Goal: Task Accomplishment & Management: Manage account settings

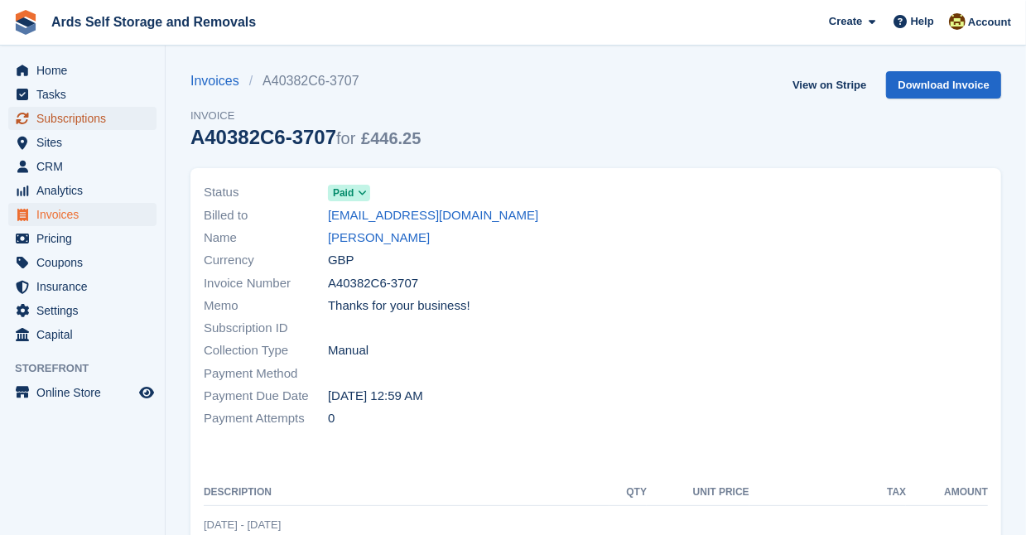
click at [80, 117] on span "Subscriptions" at bounding box center [85, 118] width 99 height 23
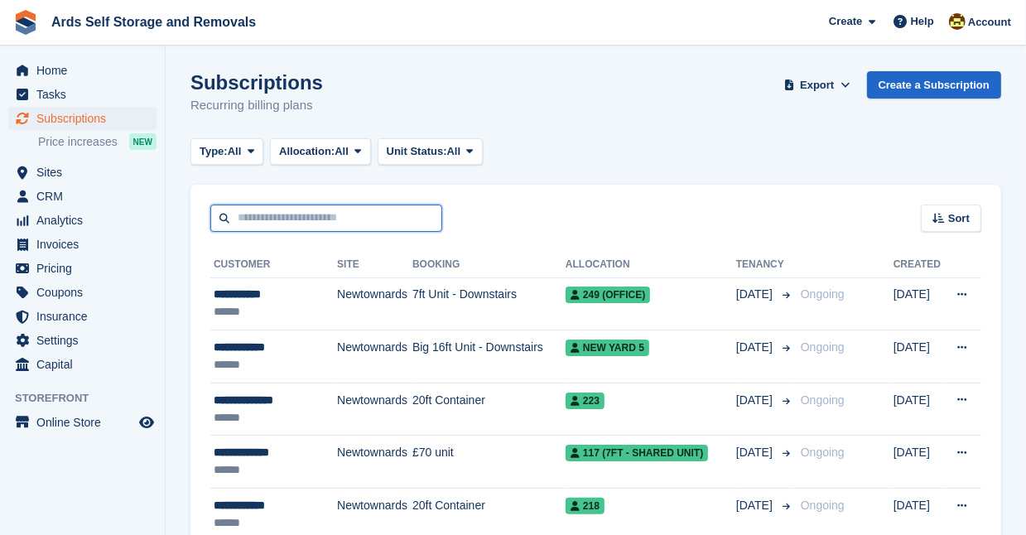
click at [246, 219] on input "text" at bounding box center [326, 218] width 232 height 27
type input "****"
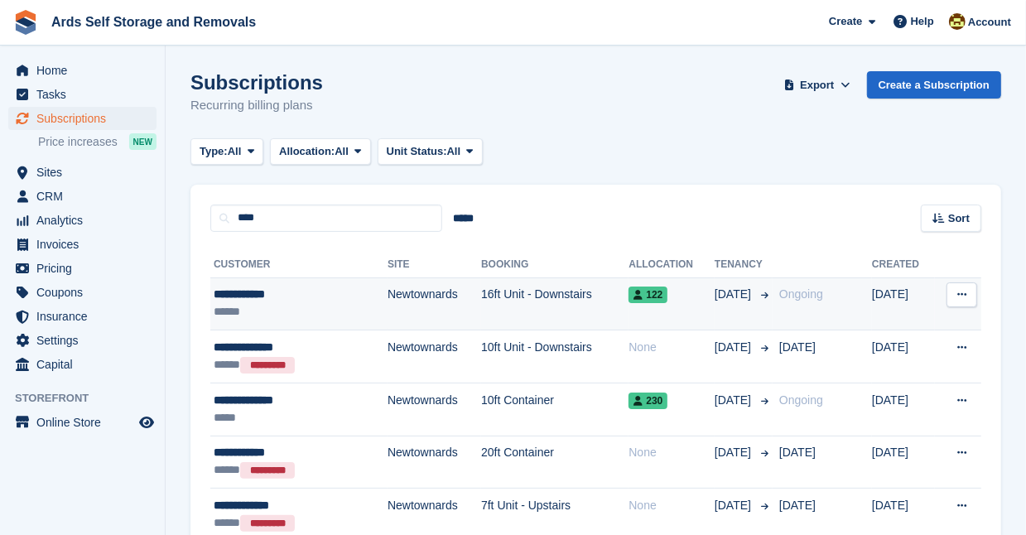
click at [437, 289] on td "Newtownards" at bounding box center [435, 303] width 94 height 53
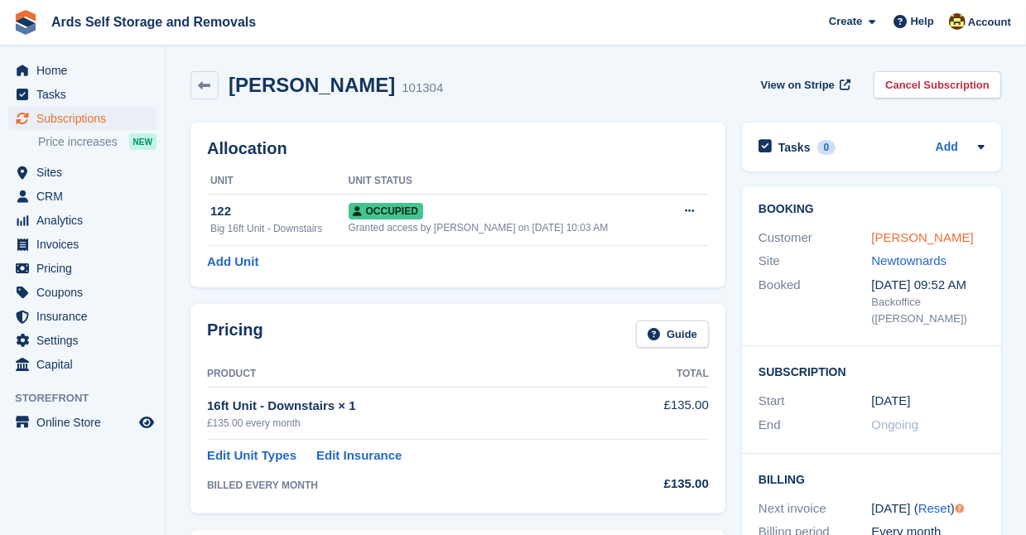
click at [892, 233] on link "Anna Grindle" at bounding box center [923, 237] width 102 height 14
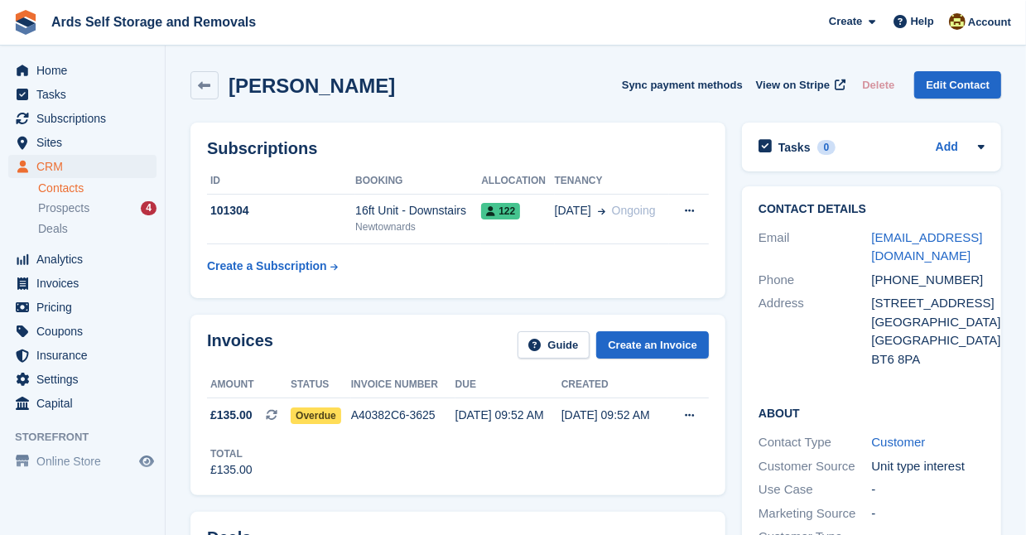
click at [731, 306] on div "Invoices Guide Create an Invoice Amount Status Invoice number Due Created £135.…" at bounding box center [458, 404] width 552 height 196
click at [312, 413] on span "Overdue" at bounding box center [316, 416] width 51 height 17
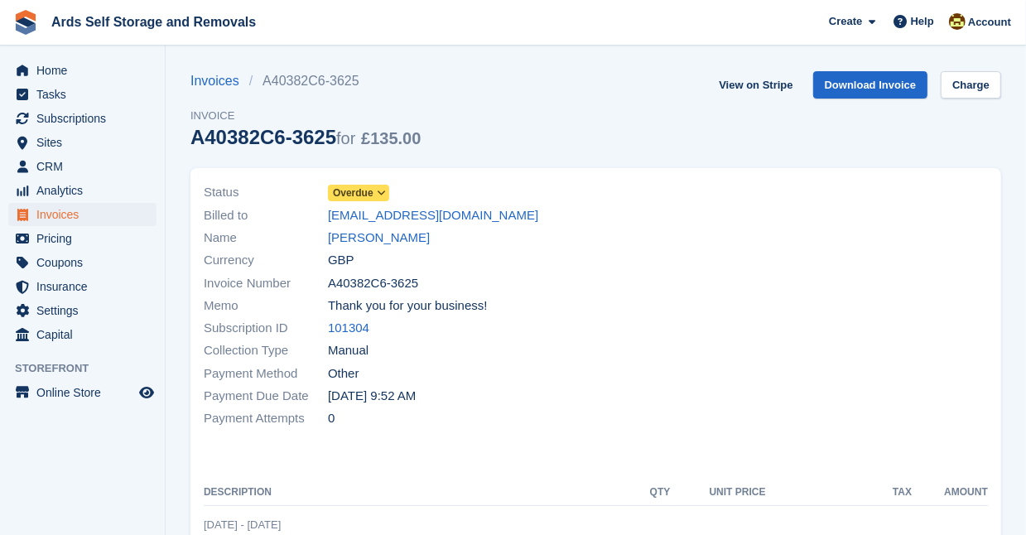
click at [364, 186] on span "Overdue" at bounding box center [353, 193] width 41 height 15
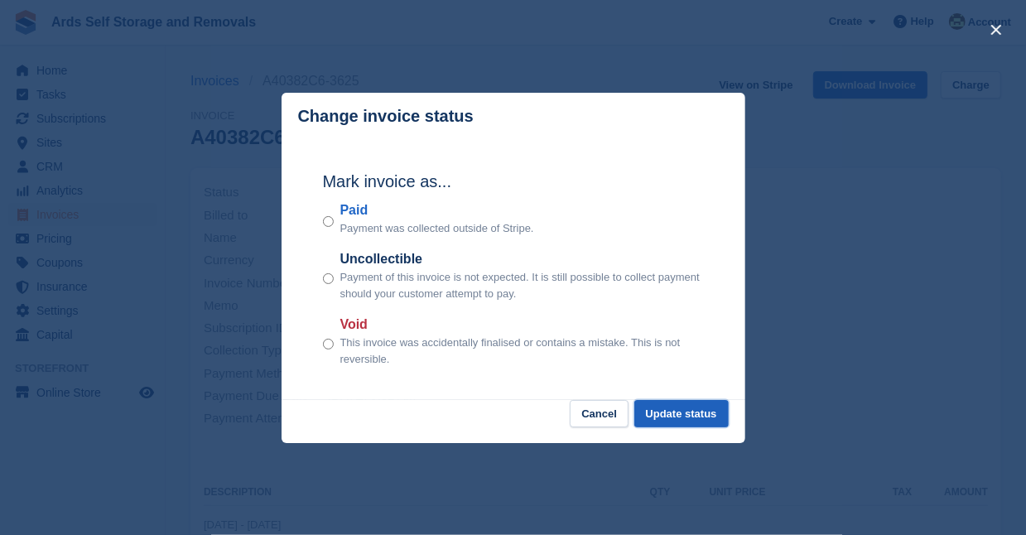
click at [682, 410] on button "Update status" at bounding box center [681, 413] width 94 height 27
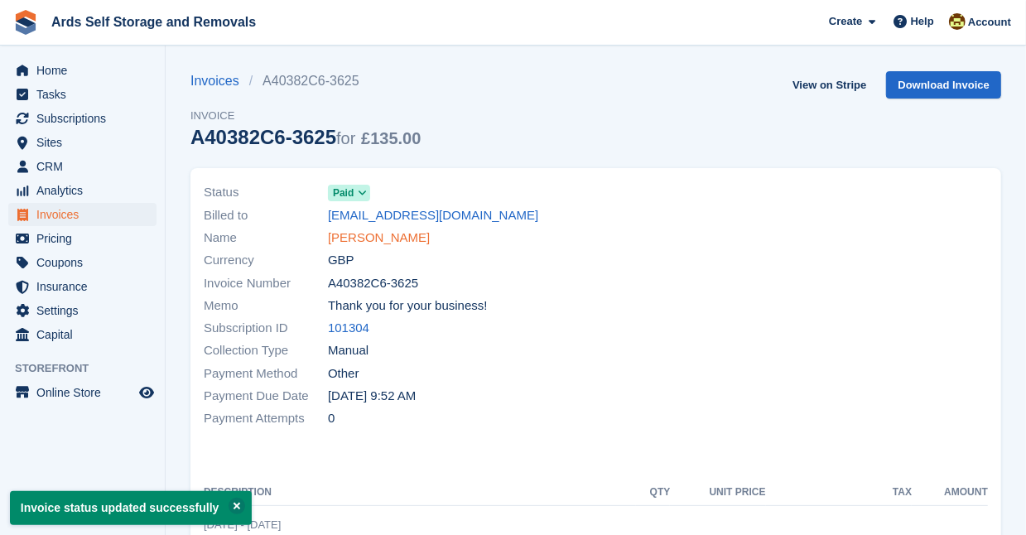
click at [350, 234] on link "Anna Grindle" at bounding box center [379, 238] width 102 height 19
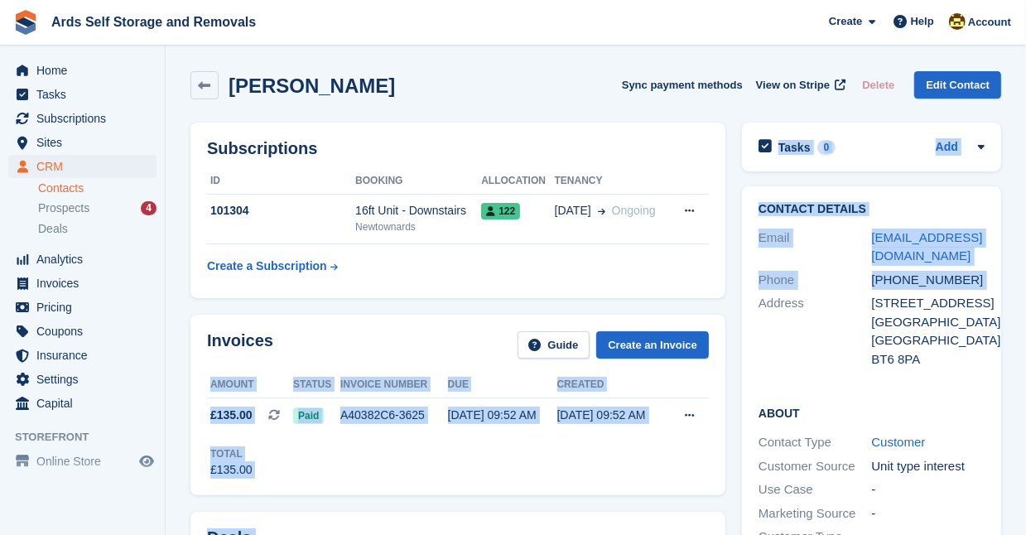
drag, startPoint x: 754, startPoint y: 368, endPoint x: 730, endPoint y: 364, distance: 24.4
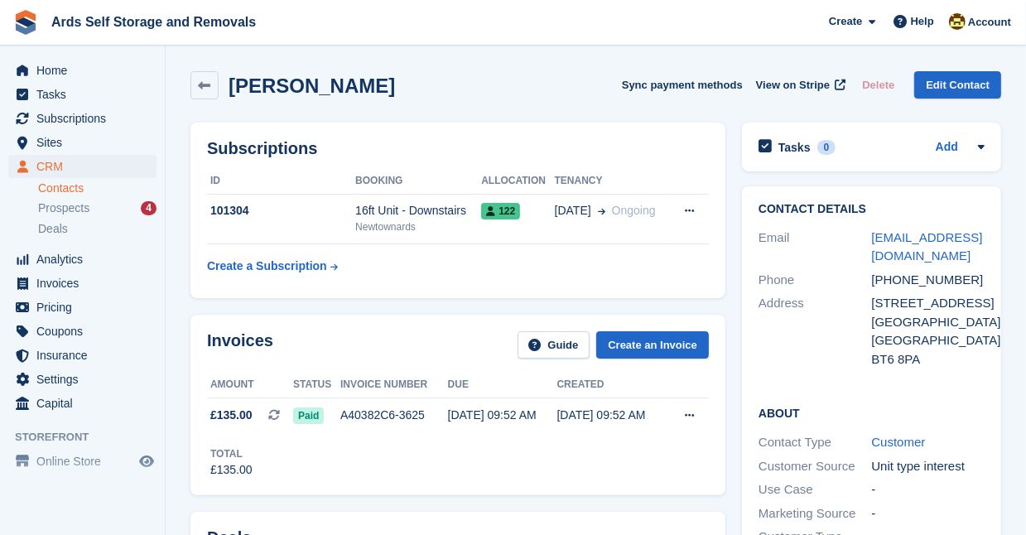
click at [730, 364] on div "Invoices Guide Create an Invoice Amount Status Invoice number Due Created £135.…" at bounding box center [458, 404] width 552 height 196
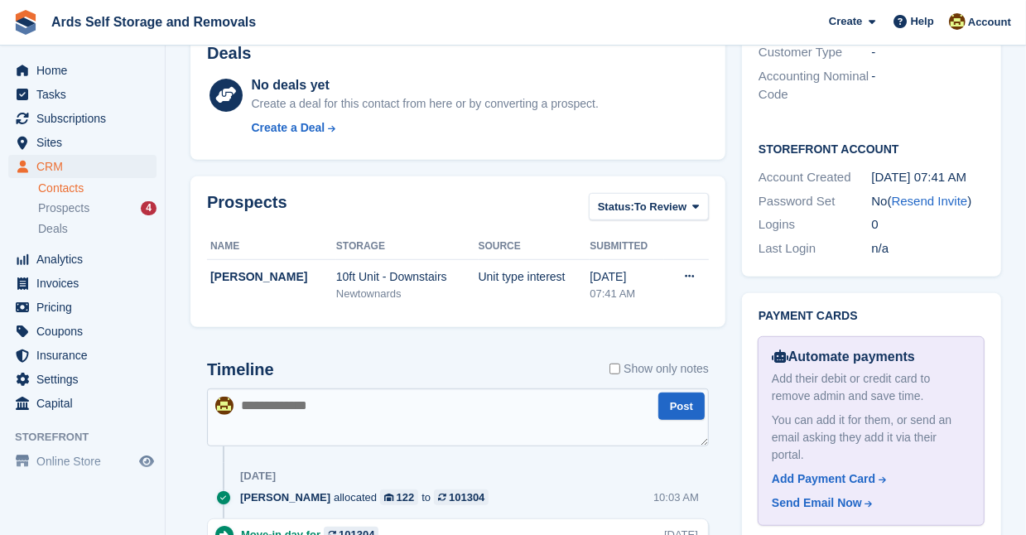
scroll to position [512, 0]
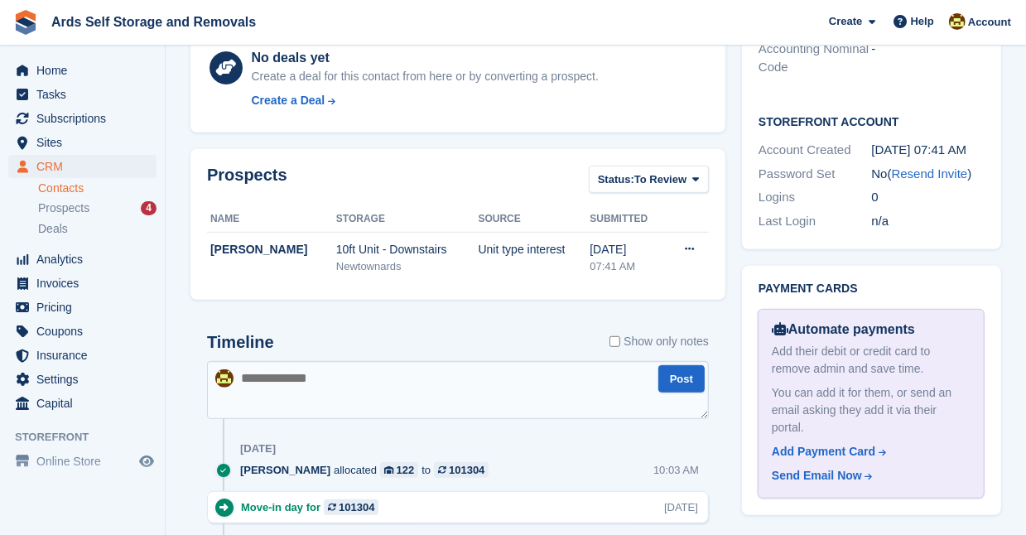
click at [237, 371] on textarea at bounding box center [458, 390] width 502 height 58
click at [731, 388] on div "Subscriptions ID Booking Allocation Tenancy 101304 16ft Unit - Downstairs Newto…" at bounding box center [458, 240] width 552 height 1276
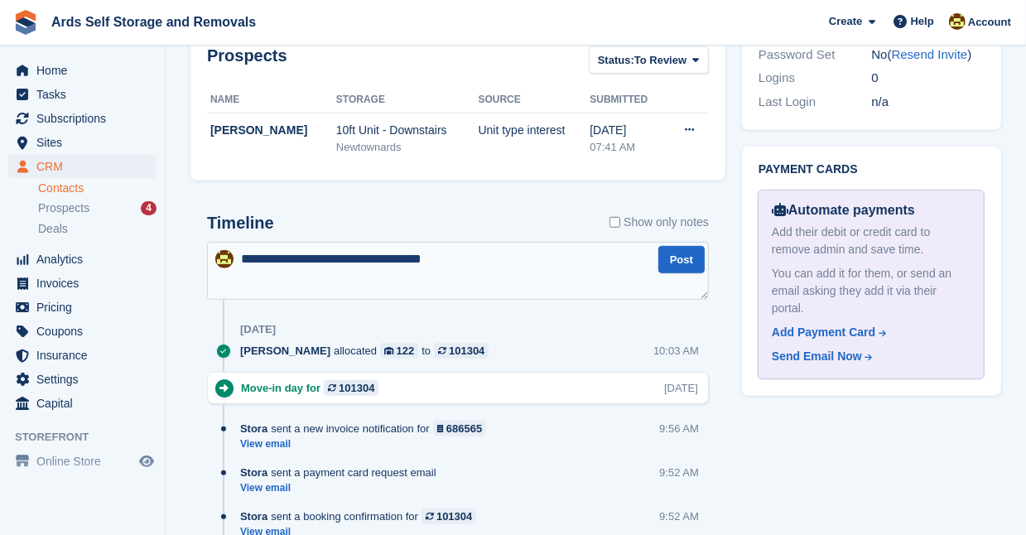
scroll to position [692, 0]
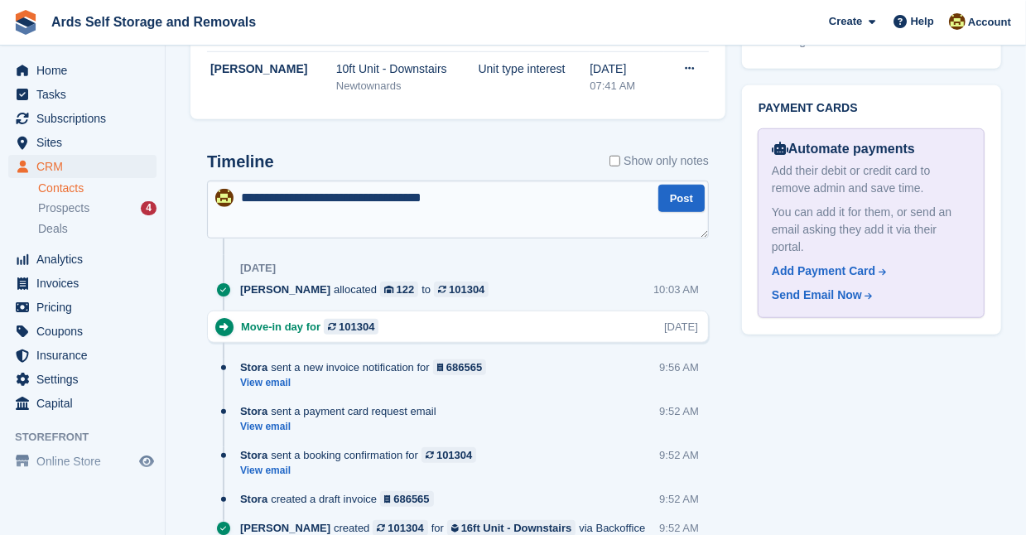
click at [474, 196] on textarea "**********" at bounding box center [458, 210] width 502 height 58
type textarea "**********"
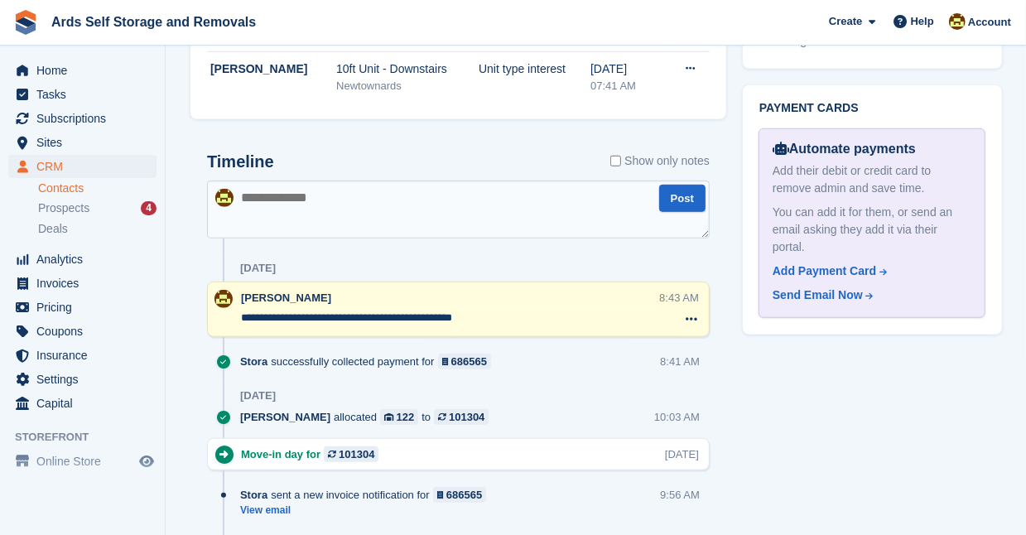
click at [474, 196] on textarea at bounding box center [458, 210] width 503 height 58
click at [736, 312] on div "Payment cards Automate payments Add their debit or credit card to remove admin …" at bounding box center [873, 210] width 276 height 266
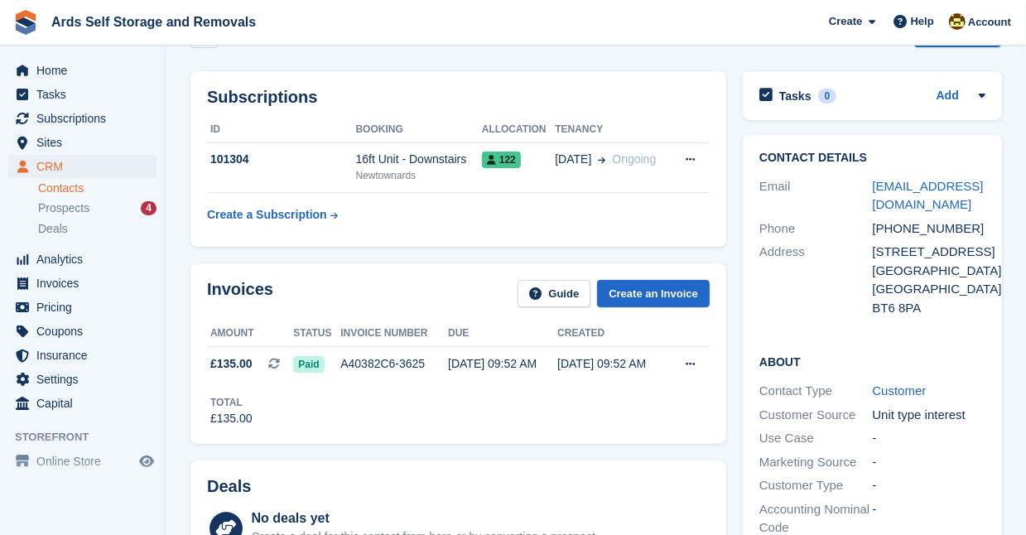
scroll to position [0, 0]
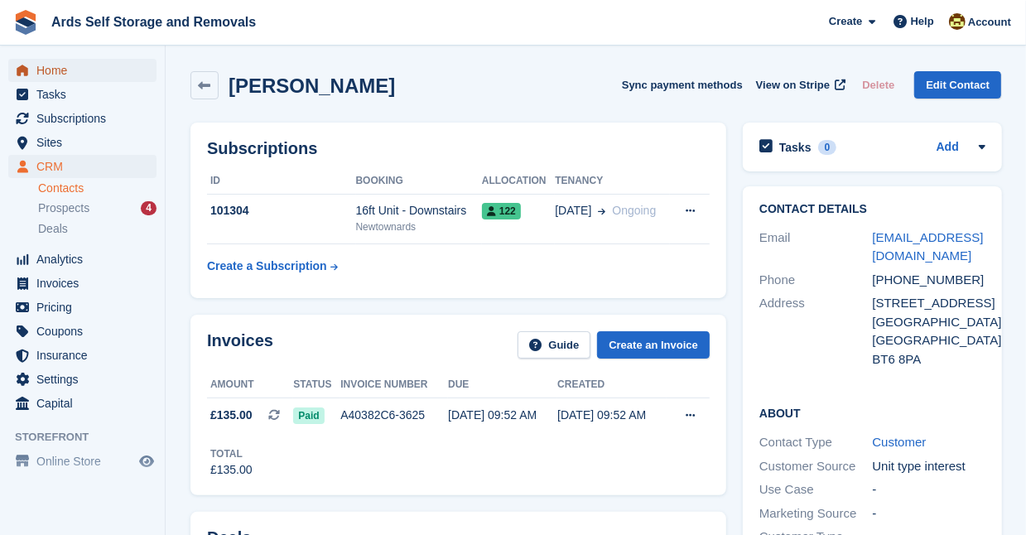
click at [60, 69] on span "Home" at bounding box center [85, 70] width 99 height 23
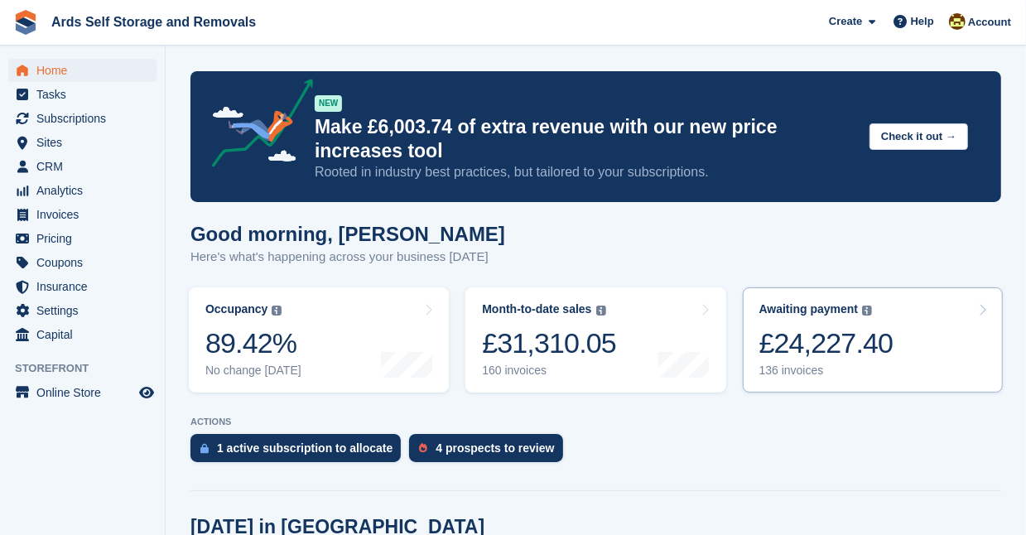
click at [813, 345] on div "£24,227.40" at bounding box center [827, 343] width 134 height 34
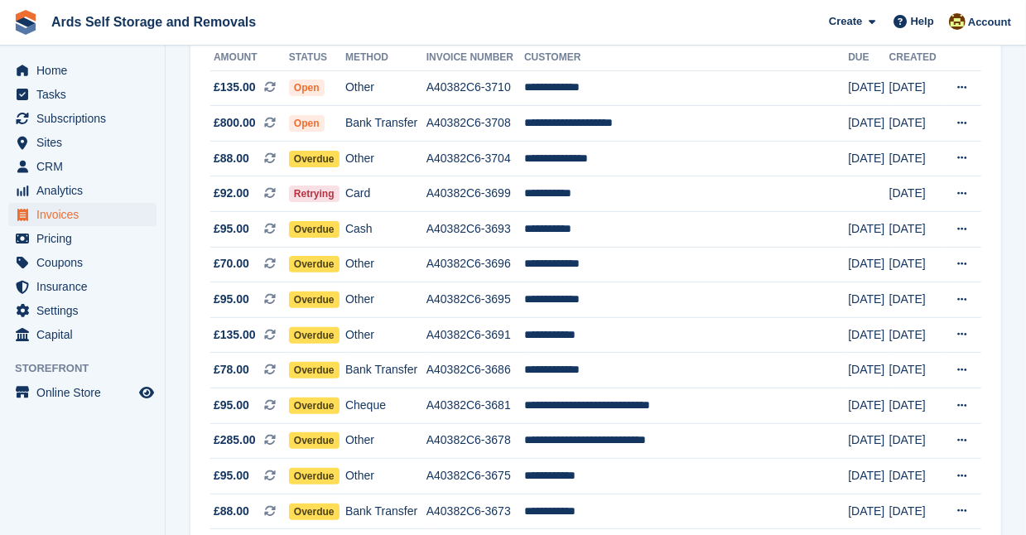
scroll to position [210, 0]
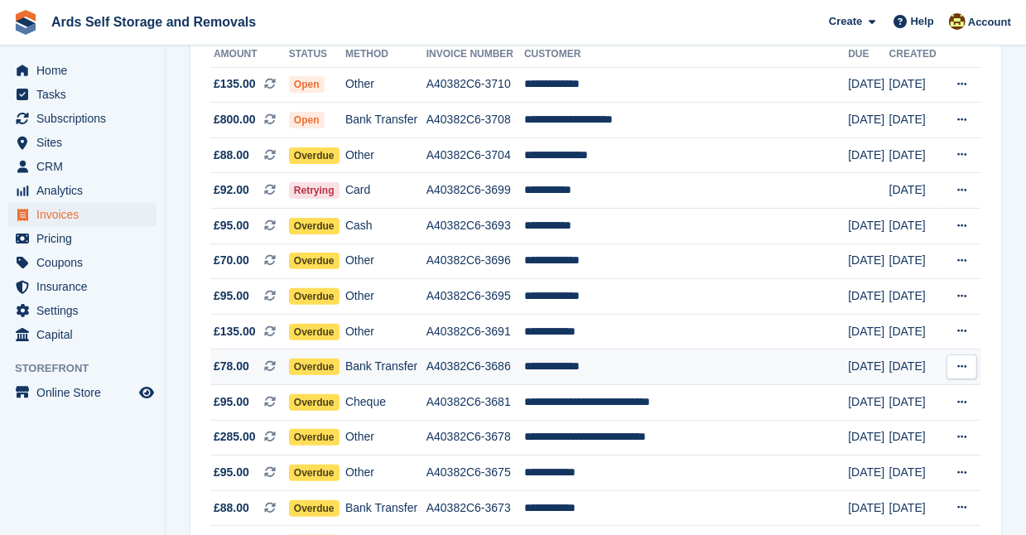
click at [588, 363] on td "**********" at bounding box center [686, 368] width 324 height 36
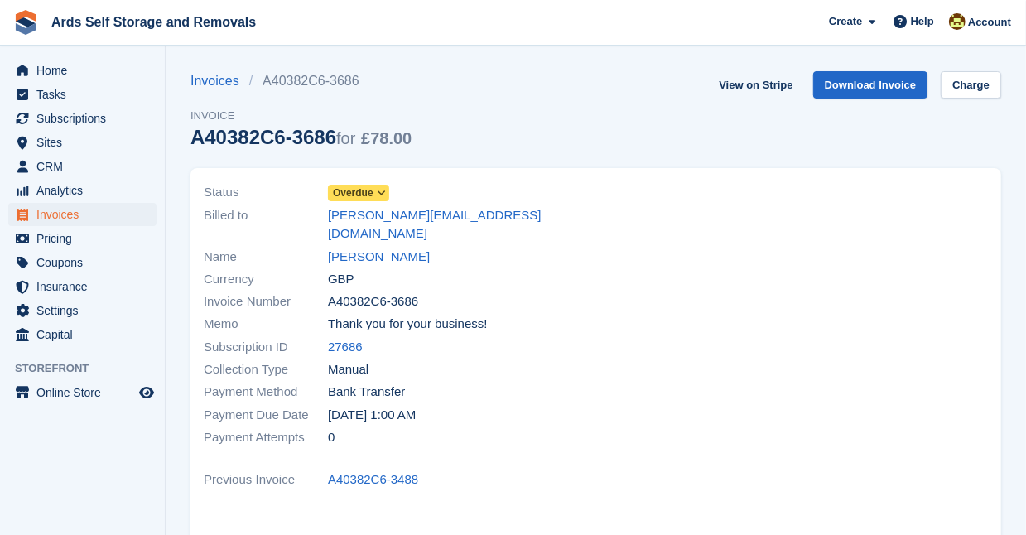
click at [358, 190] on span "Overdue" at bounding box center [353, 193] width 41 height 15
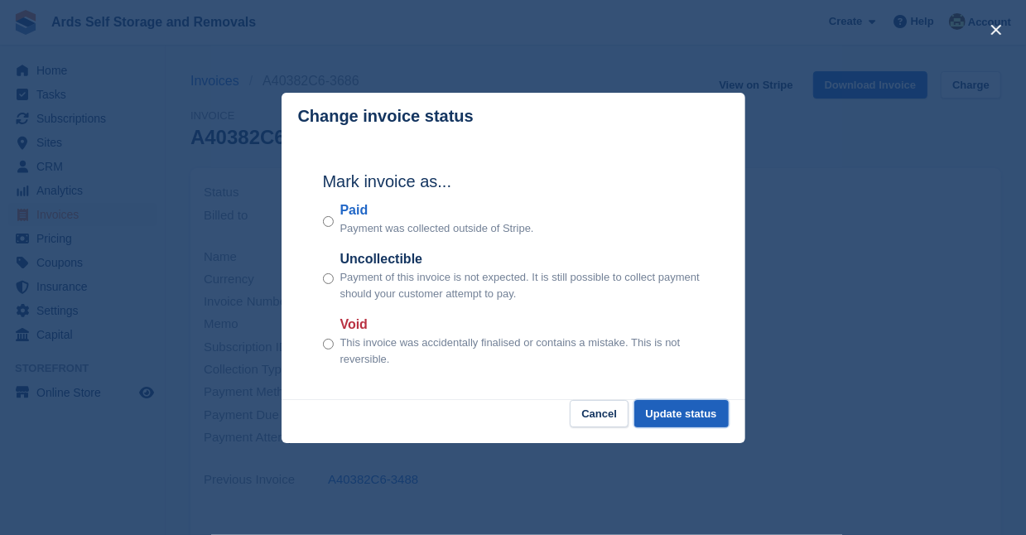
click at [667, 409] on button "Update status" at bounding box center [681, 413] width 94 height 27
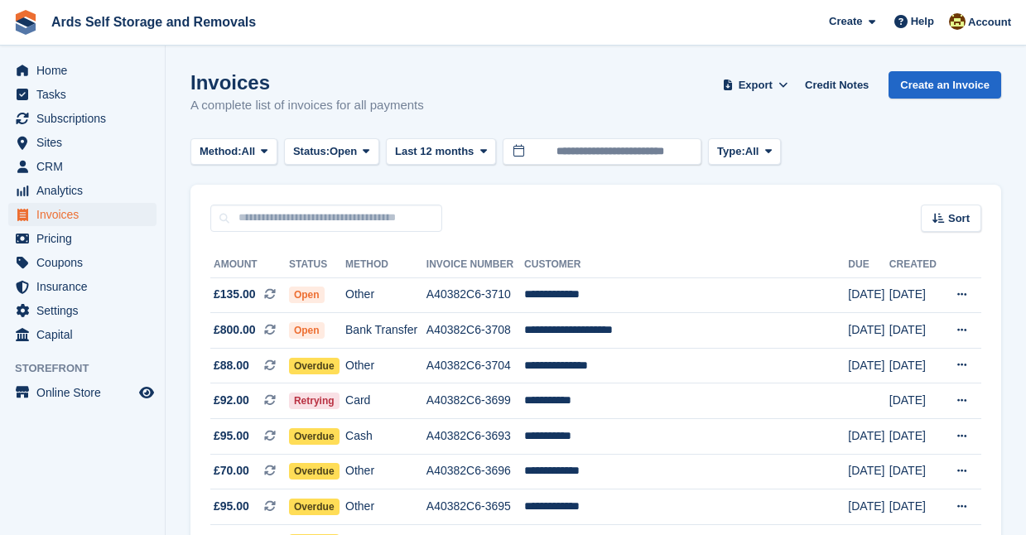
scroll to position [210, 0]
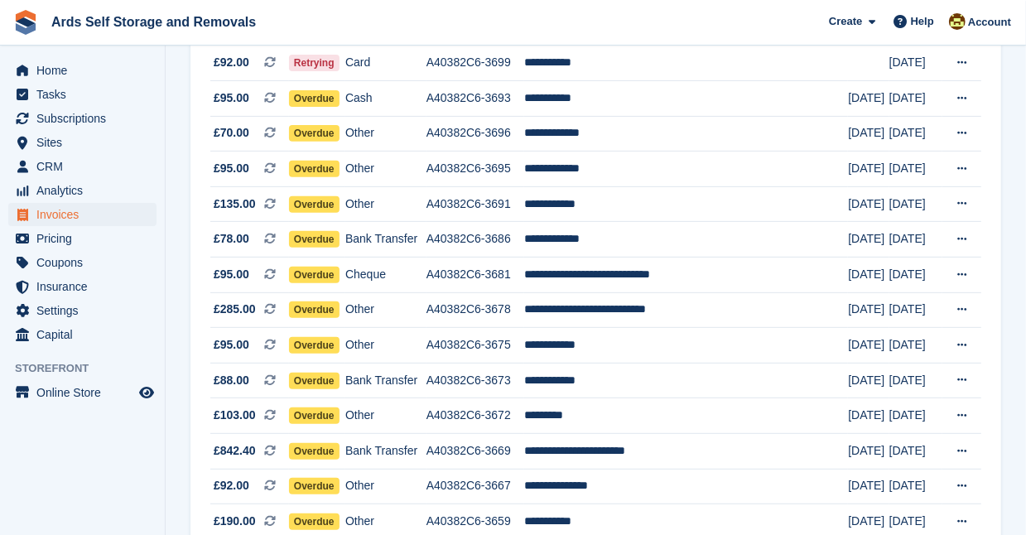
scroll to position [361, 0]
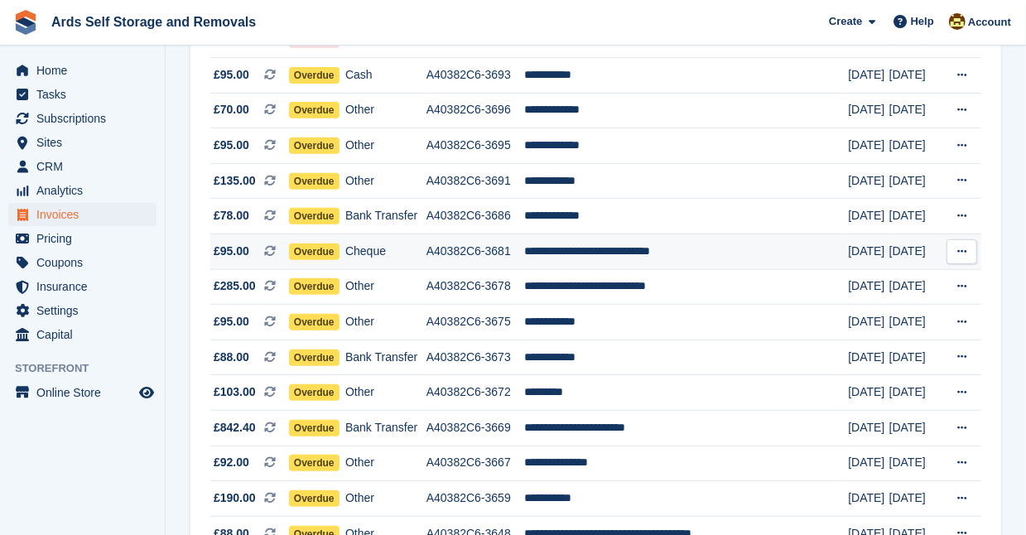
click at [587, 250] on td "**********" at bounding box center [686, 252] width 324 height 36
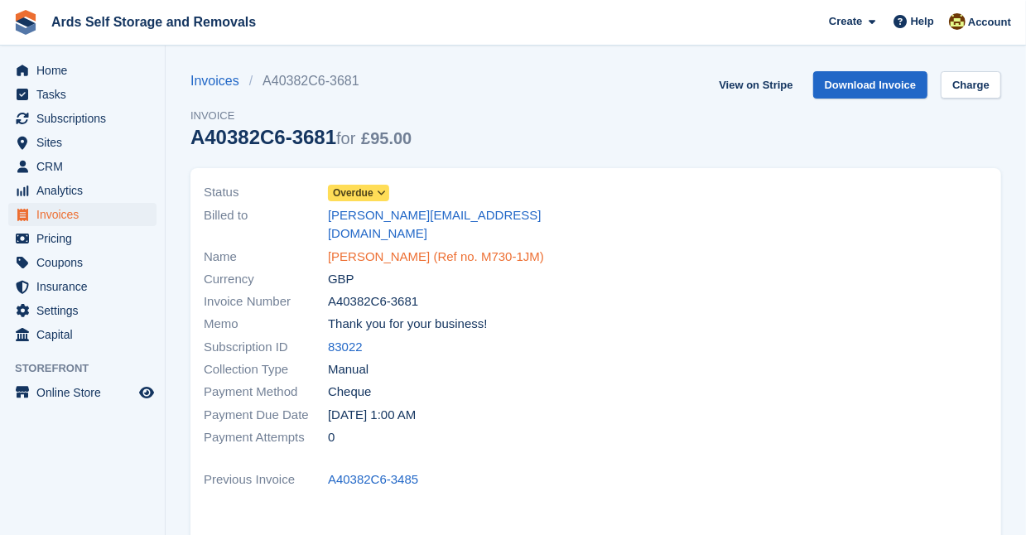
click at [378, 248] on link "[PERSON_NAME] (Ref no. M730-1JM)" at bounding box center [436, 257] width 216 height 19
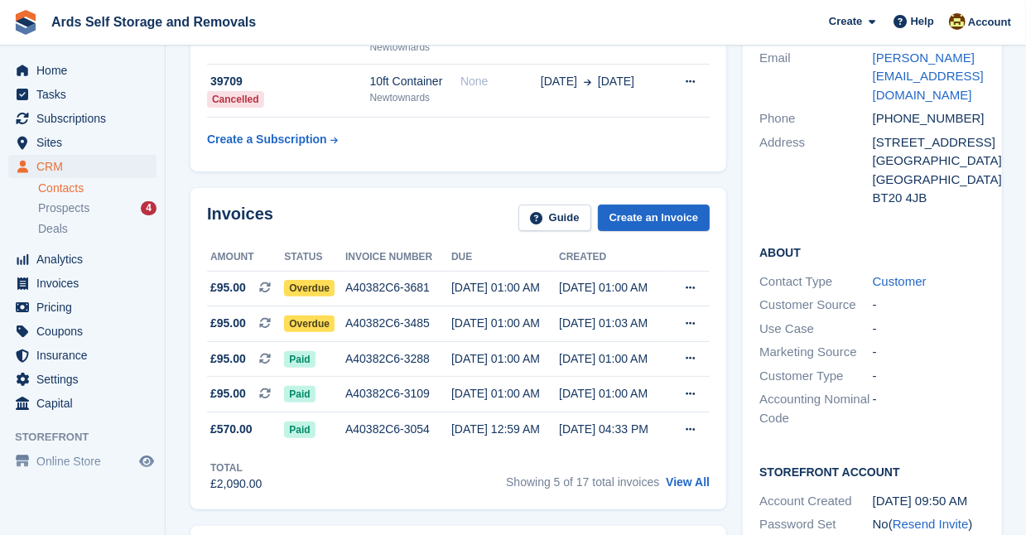
scroll to position [181, 0]
click at [735, 370] on div "Contact Details Email [PERSON_NAME][EMAIL_ADDRESS][DOMAIN_NAME] Phone [PHONE_NU…" at bounding box center [873, 303] width 276 height 610
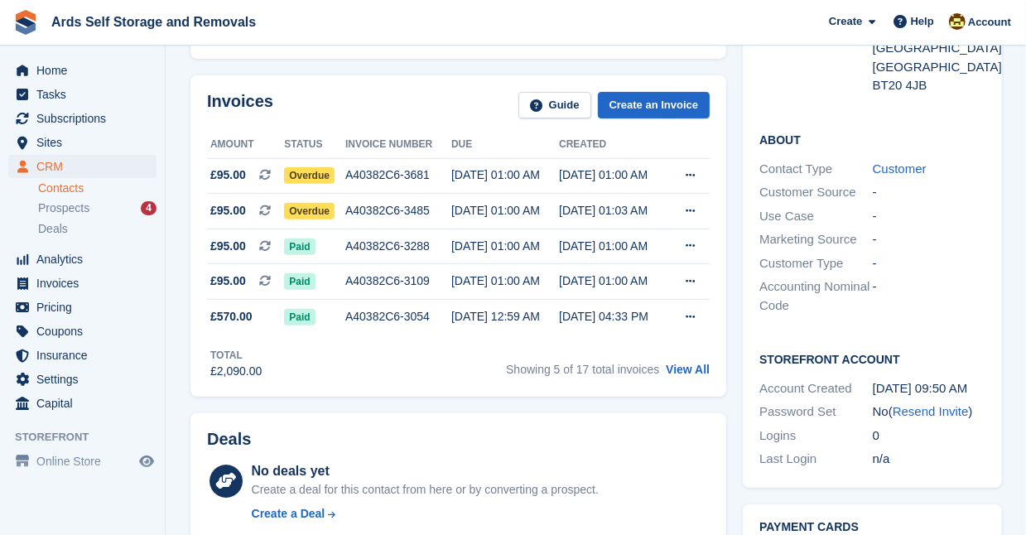
scroll to position [240, 0]
